Goal: Communication & Community: Connect with others

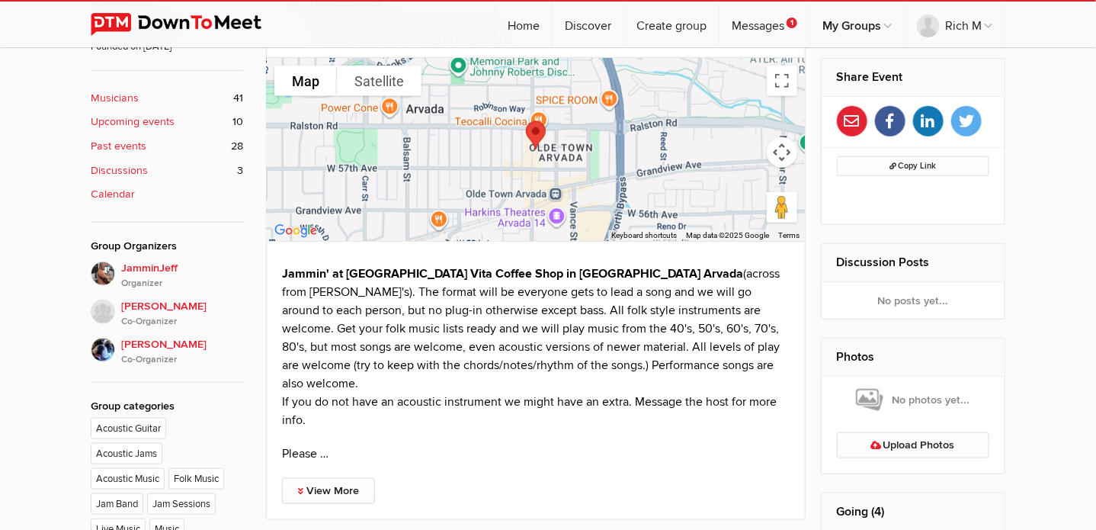
scroll to position [573, 0]
click at [323, 477] on link "View More" at bounding box center [328, 490] width 93 height 26
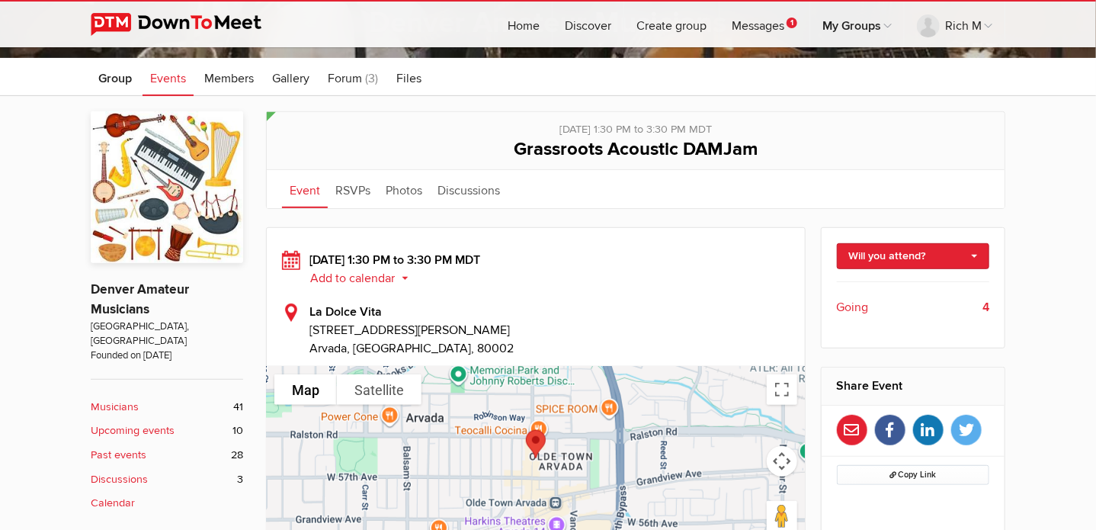
scroll to position [312, 0]
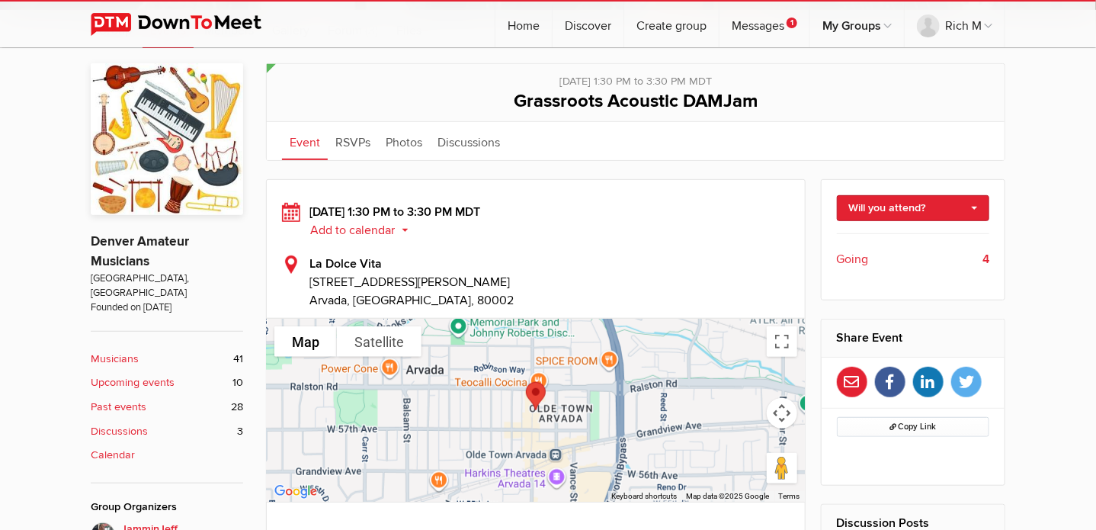
click at [854, 253] on span "Going" at bounding box center [853, 259] width 32 height 18
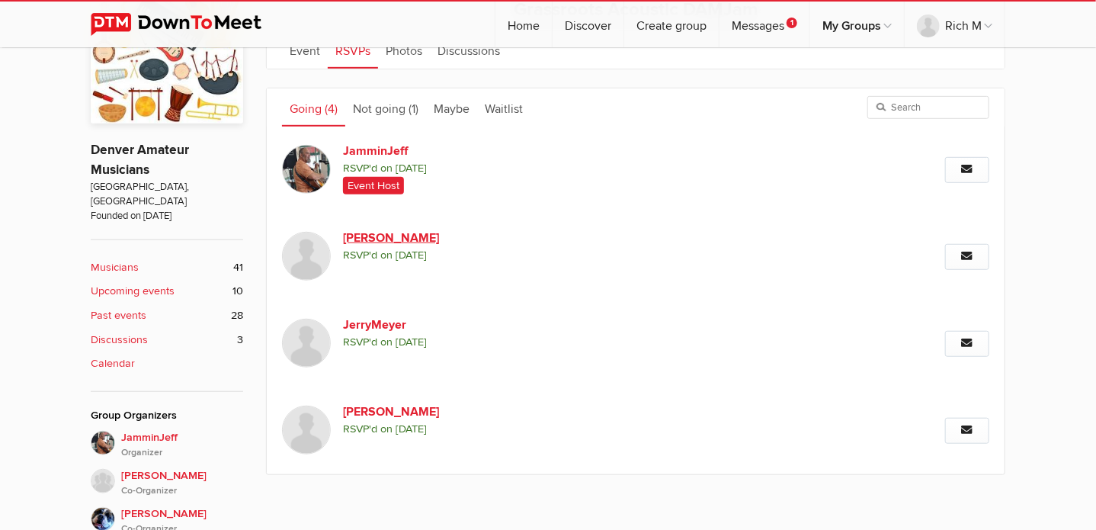
scroll to position [406, 0]
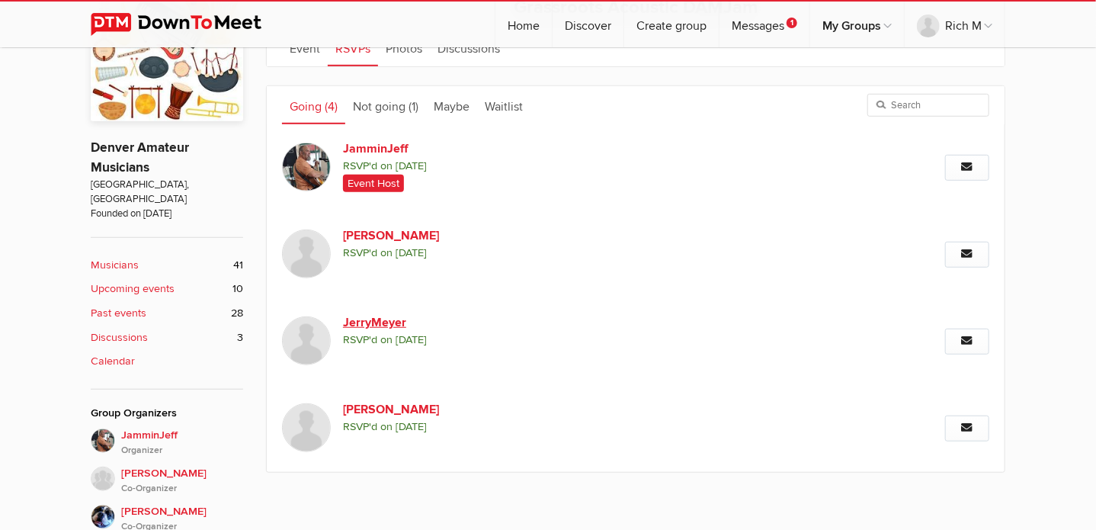
click at [370, 319] on link "JerryMeyer" at bounding box center [473, 322] width 261 height 18
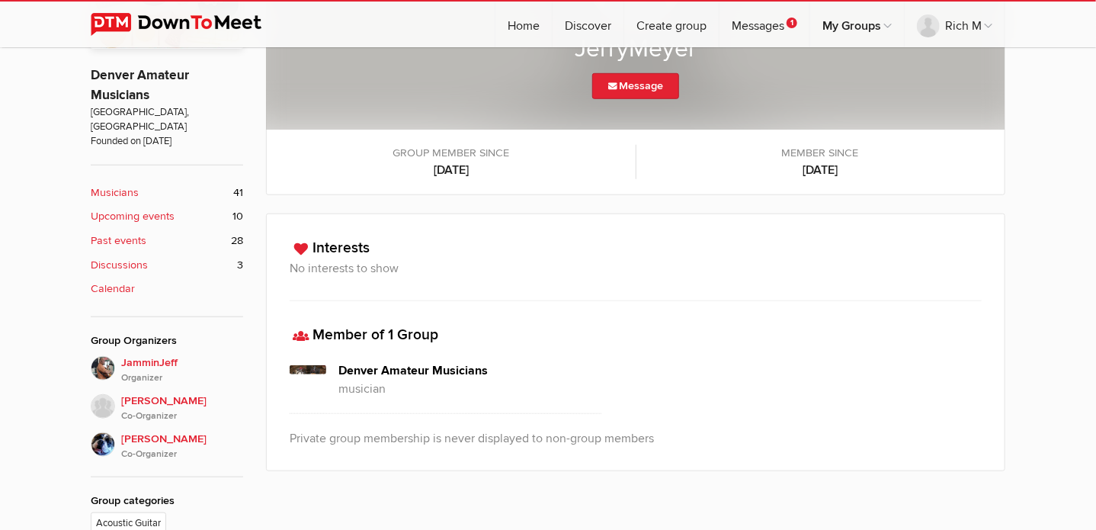
scroll to position [477, 0]
click at [135, 355] on span "JamminJeff Organizer" at bounding box center [182, 370] width 122 height 30
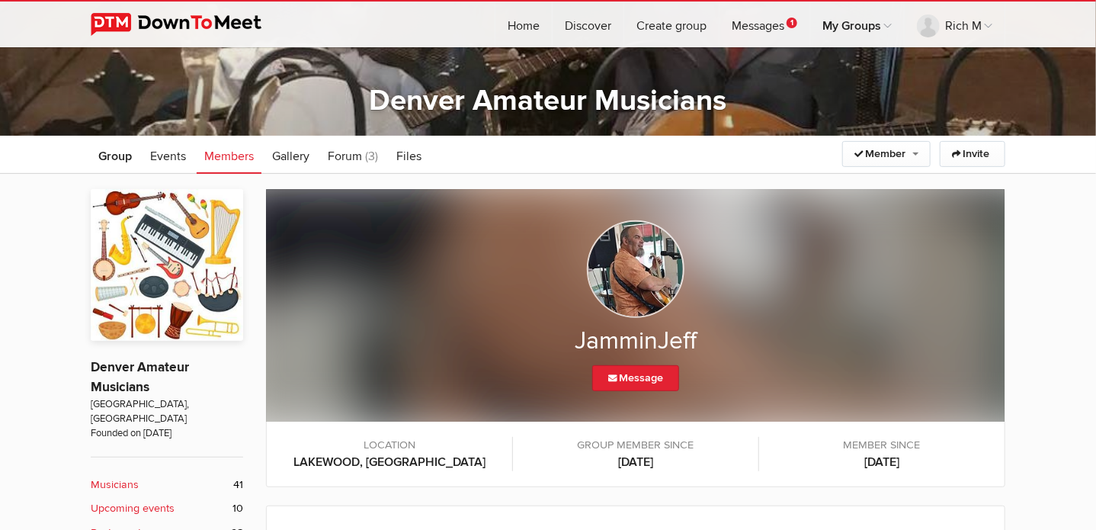
scroll to position [181, 0]
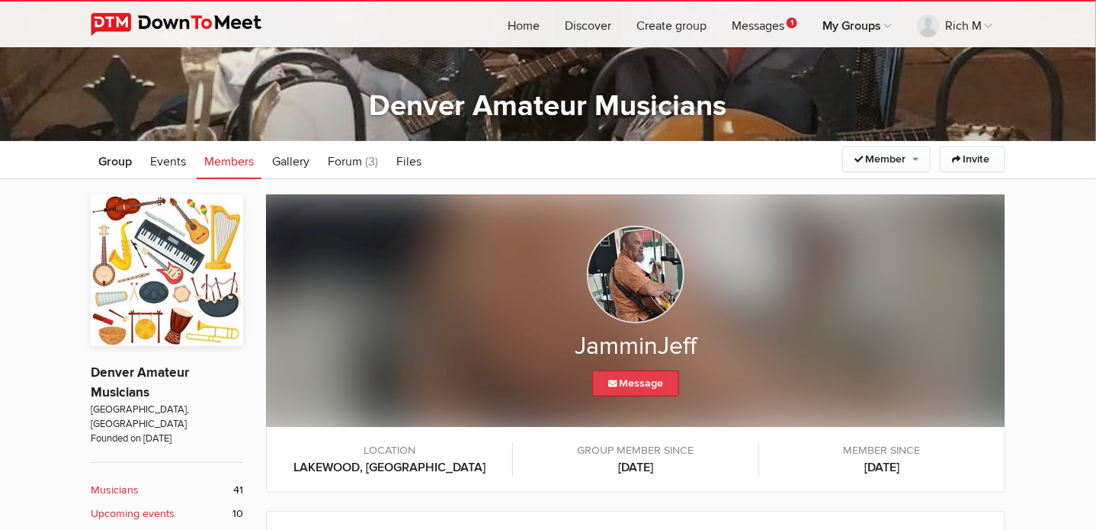
click at [634, 379] on link "Message" at bounding box center [635, 384] width 87 height 26
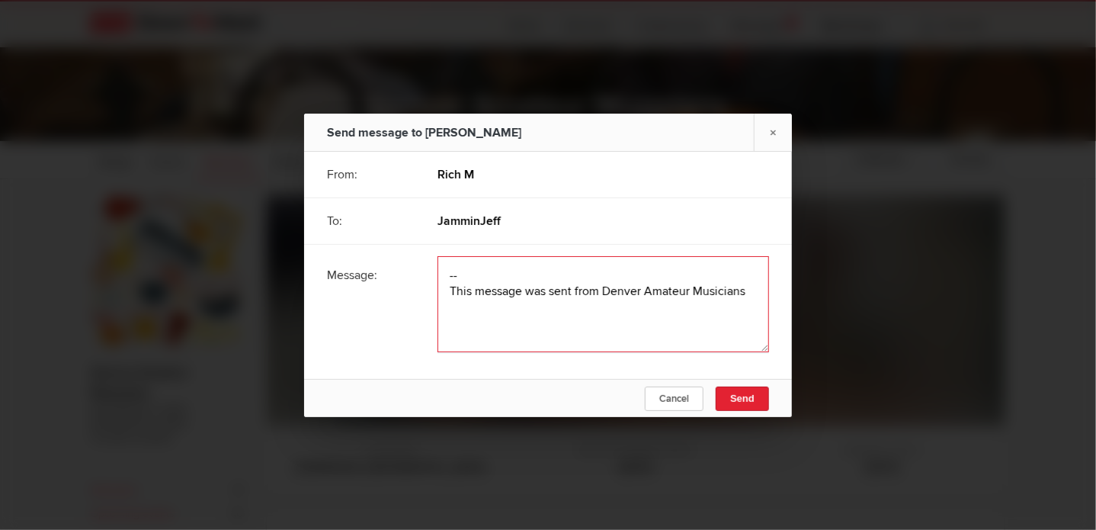
click at [476, 269] on textarea at bounding box center [604, 304] width 332 height 96
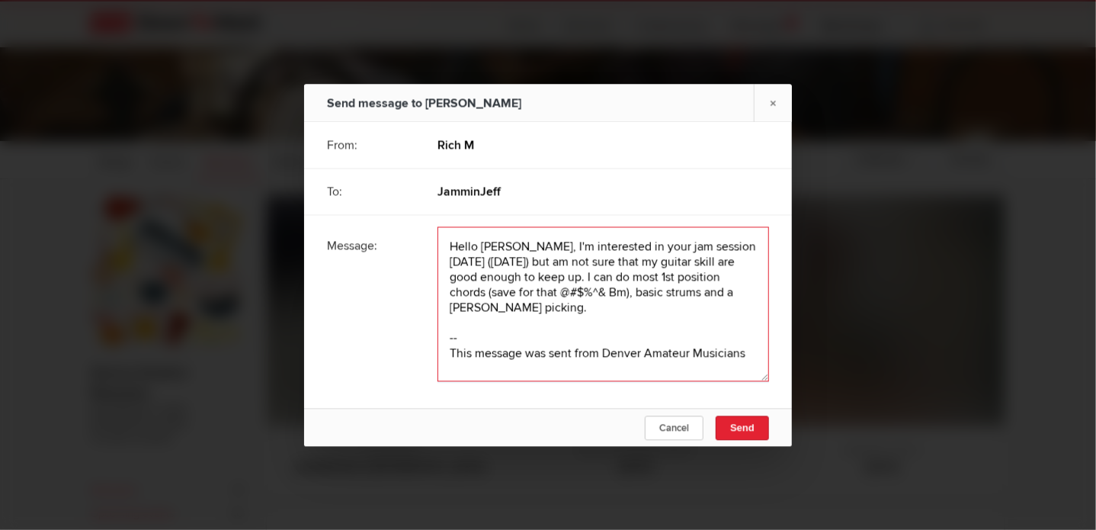
click at [679, 259] on textarea at bounding box center [604, 303] width 332 height 155
click at [534, 307] on textarea at bounding box center [604, 303] width 332 height 155
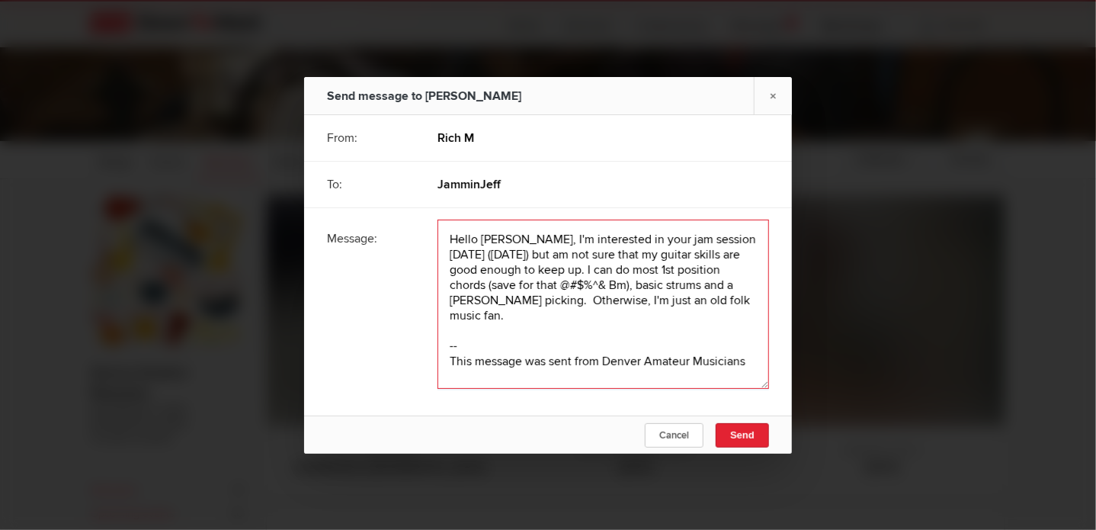
click at [534, 307] on textarea at bounding box center [604, 304] width 332 height 169
click at [750, 297] on textarea at bounding box center [604, 304] width 332 height 169
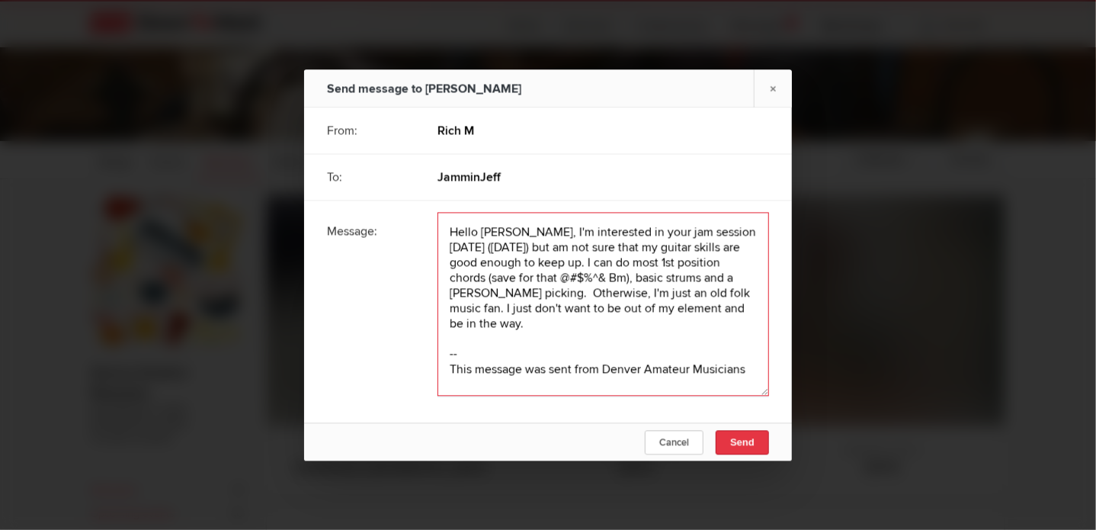
type textarea "Hello [PERSON_NAME], I'm interested in your jam session [DATE] ([DATE]) but am …"
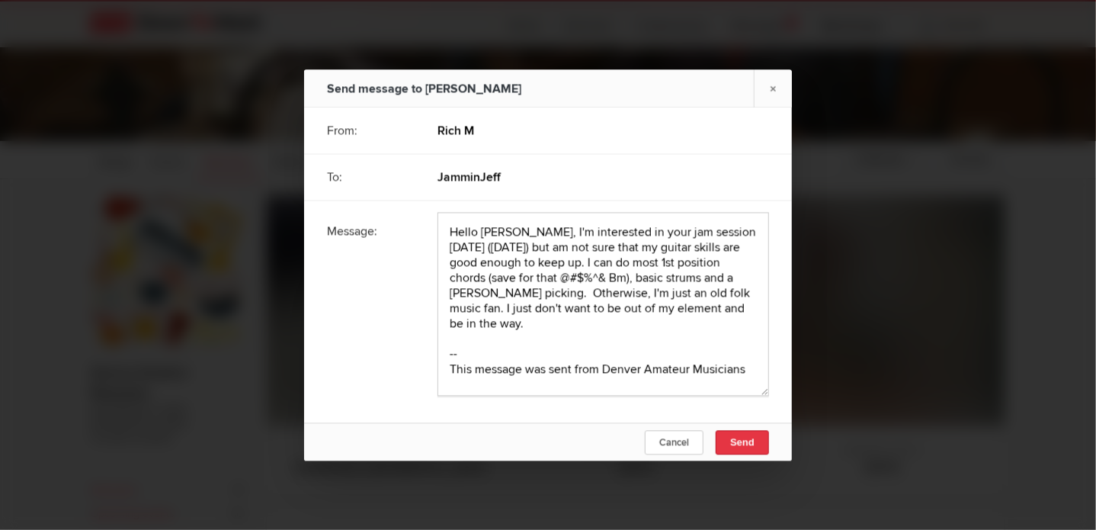
click at [738, 441] on span "Send" at bounding box center [742, 441] width 24 height 11
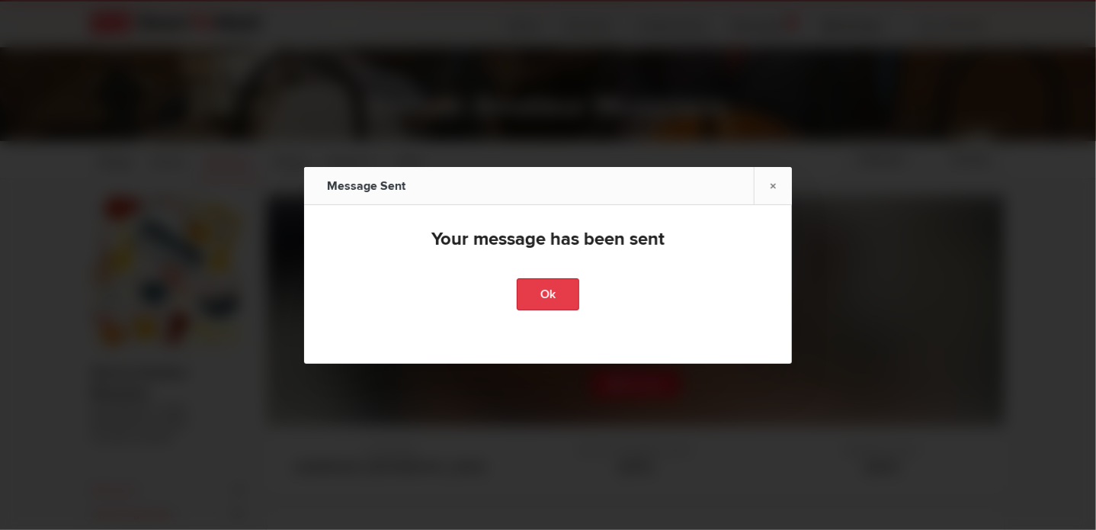
click at [531, 289] on link "Ok" at bounding box center [548, 294] width 63 height 32
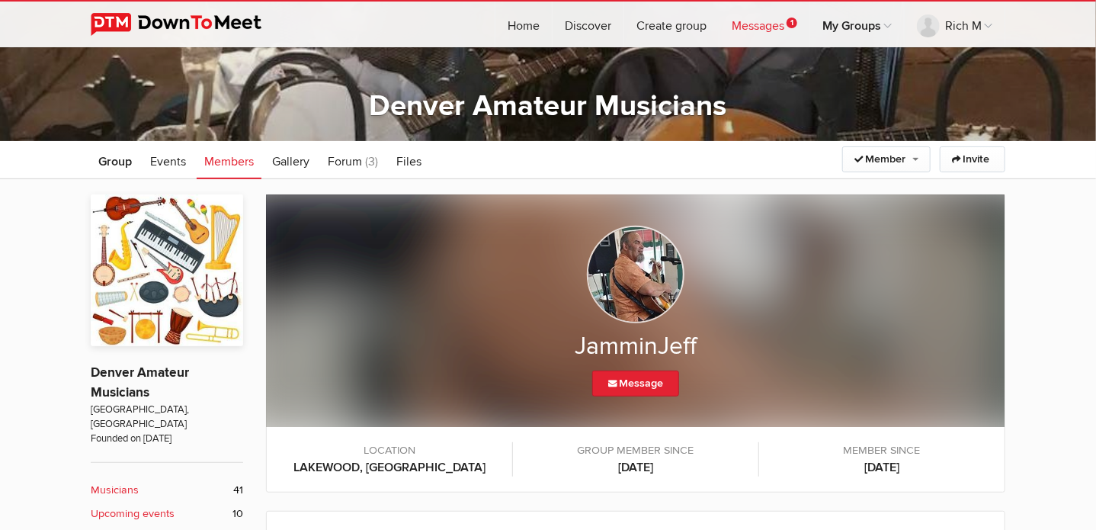
click at [763, 19] on link "Messages 1" at bounding box center [765, 25] width 90 height 46
click at [767, 25] on link "Messages 1" at bounding box center [765, 25] width 90 height 46
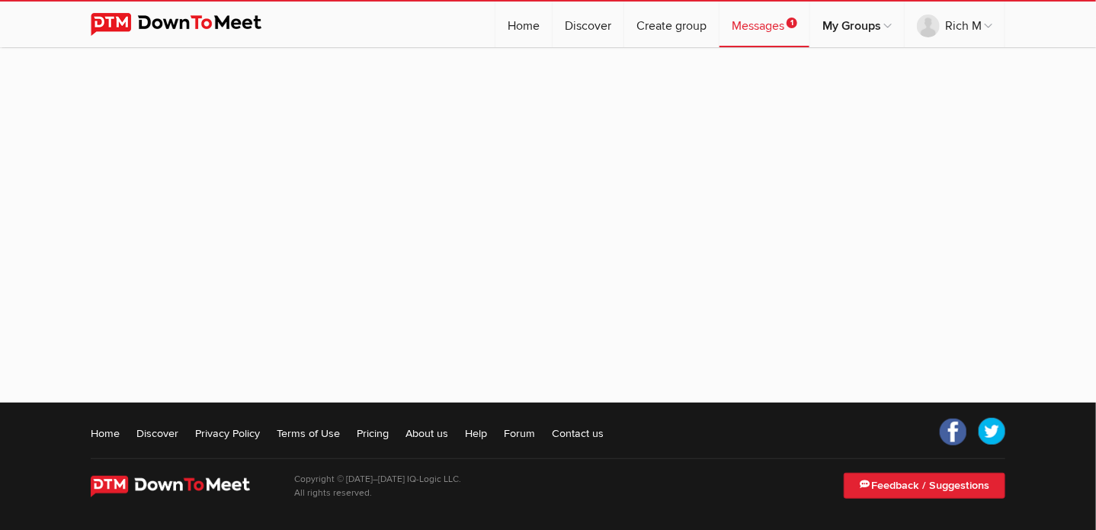
scroll to position [187, 0]
